Goal: Obtain resource: Obtain resource

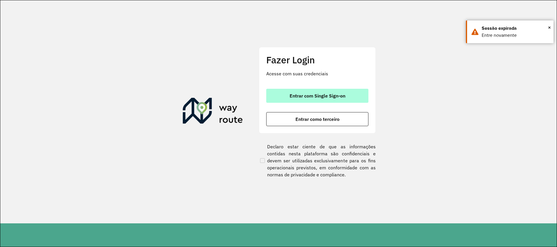
click at [331, 96] on span "Entrar com Single Sign-on" at bounding box center [317, 95] width 56 height 5
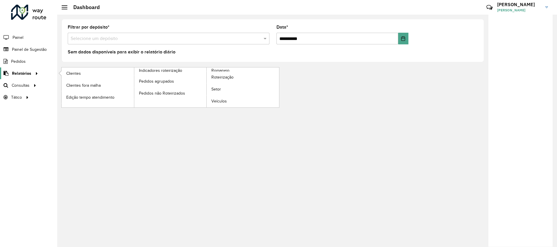
click at [34, 73] on icon at bounding box center [35, 73] width 5 height 9
click at [75, 74] on span "Clientes" at bounding box center [74, 73] width 16 height 6
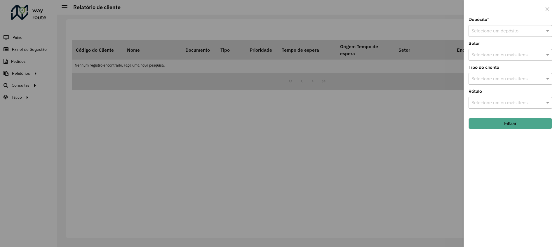
click at [478, 34] on input "text" at bounding box center [504, 31] width 66 height 7
click at [502, 69] on div "CDD Cabo" at bounding box center [509, 68] width 83 height 10
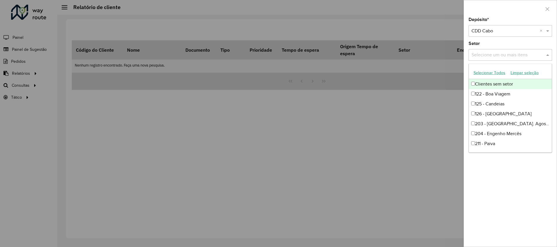
click at [492, 54] on input "text" at bounding box center [507, 55] width 75 height 7
click at [476, 62] on div "Depósito * Selecione um depósito × CDD Cabo × Setor Selecione um ou mais itens …" at bounding box center [510, 132] width 93 height 229
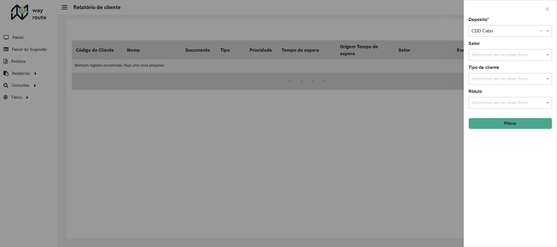
click at [500, 81] on input "text" at bounding box center [507, 79] width 75 height 7
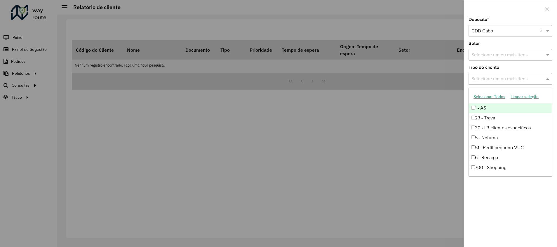
click at [500, 81] on input "text" at bounding box center [507, 79] width 75 height 7
click at [549, 69] on div "Tipo de cliente Selecione um ou mais itens" at bounding box center [509, 74] width 83 height 19
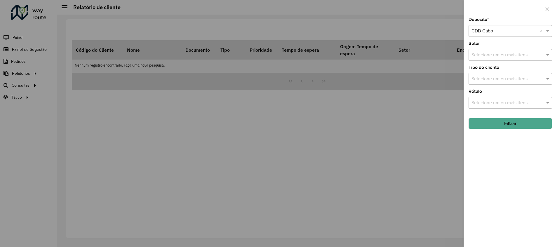
click at [516, 120] on button "Filtrar" at bounding box center [509, 123] width 83 height 11
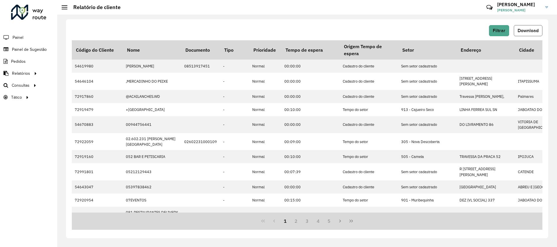
click at [525, 32] on span "Download" at bounding box center [527, 30] width 21 height 5
